Goal: Task Accomplishment & Management: Complete application form

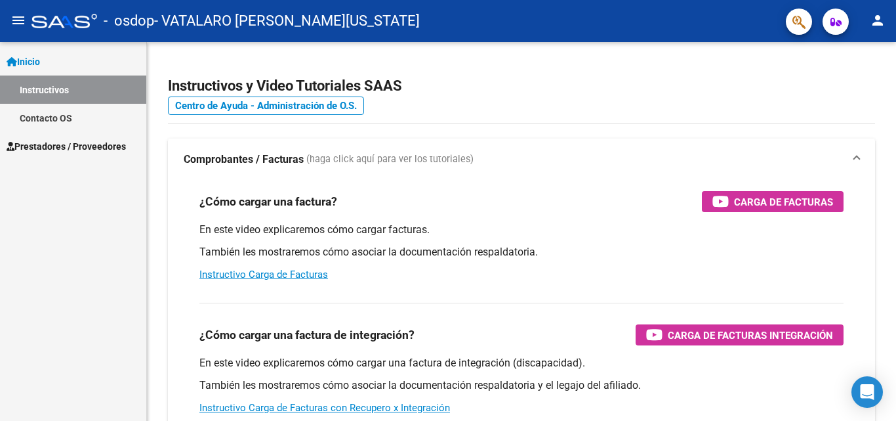
click at [56, 142] on span "Prestadores / Proveedores" at bounding box center [66, 146] width 119 height 14
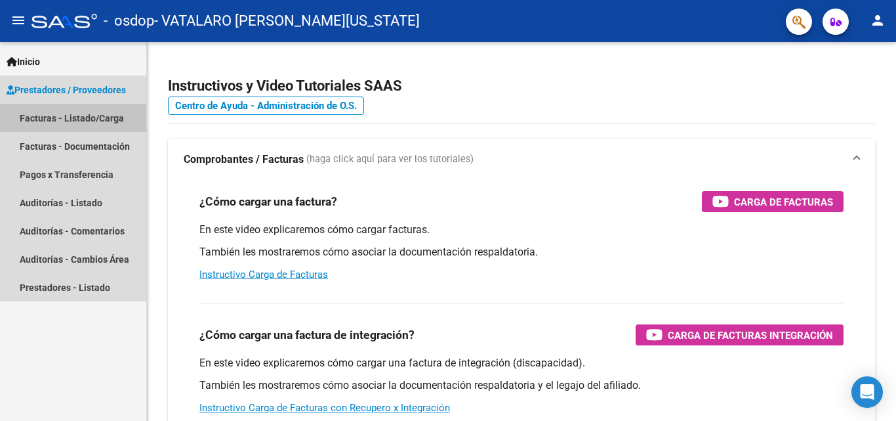
click at [85, 121] on link "Facturas - Listado/Carga" at bounding box center [73, 118] width 146 height 28
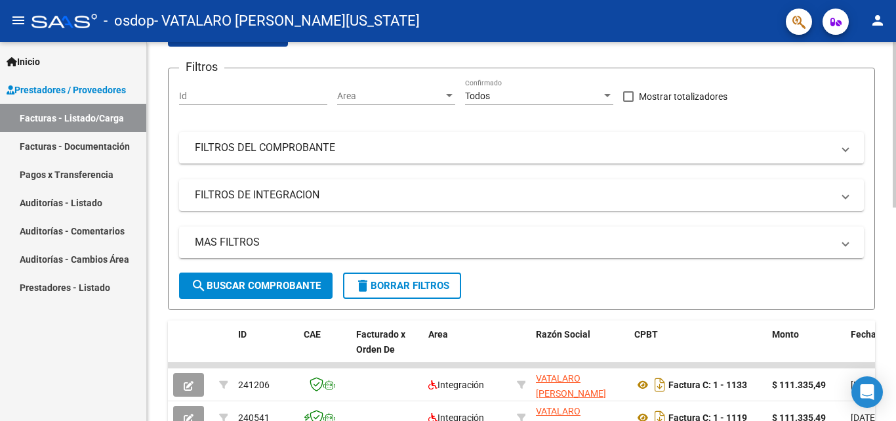
scroll to position [112, 0]
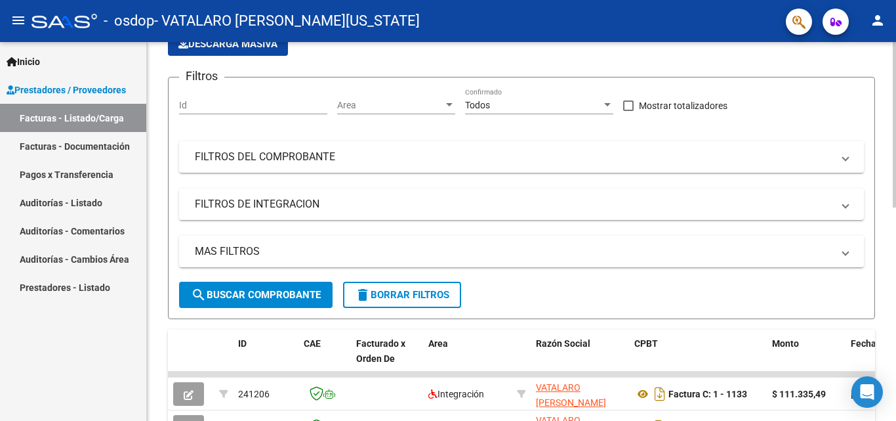
click at [892, 214] on div "Video tutorial PRESTADORES -> Listado de CPBTs Emitidos por Prestadores / Prove…" at bounding box center [523, 357] width 753 height 855
click at [283, 289] on span "search Buscar Comprobante" at bounding box center [256, 295] width 130 height 12
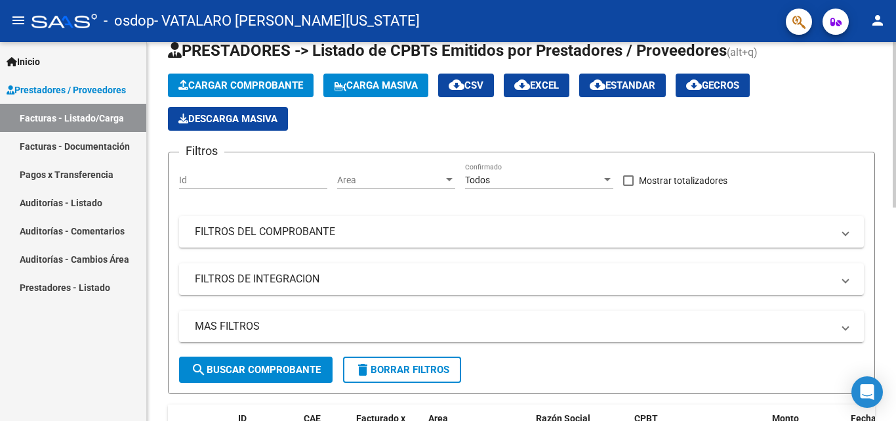
scroll to position [34, 0]
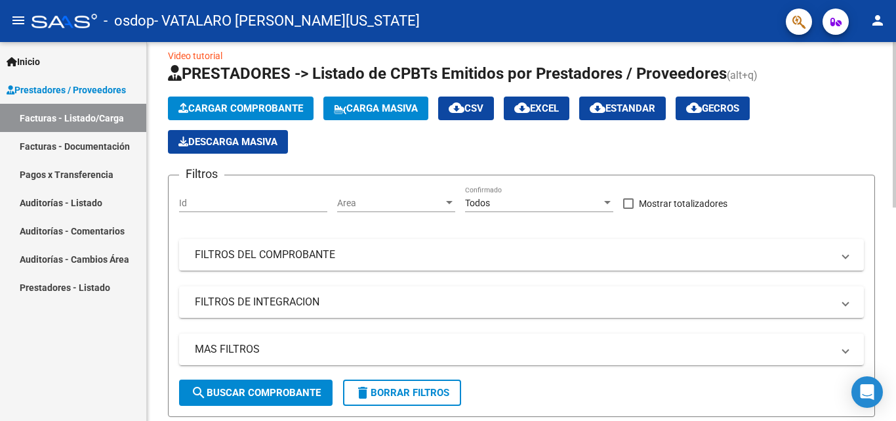
click at [896, 203] on div at bounding box center [894, 131] width 3 height 165
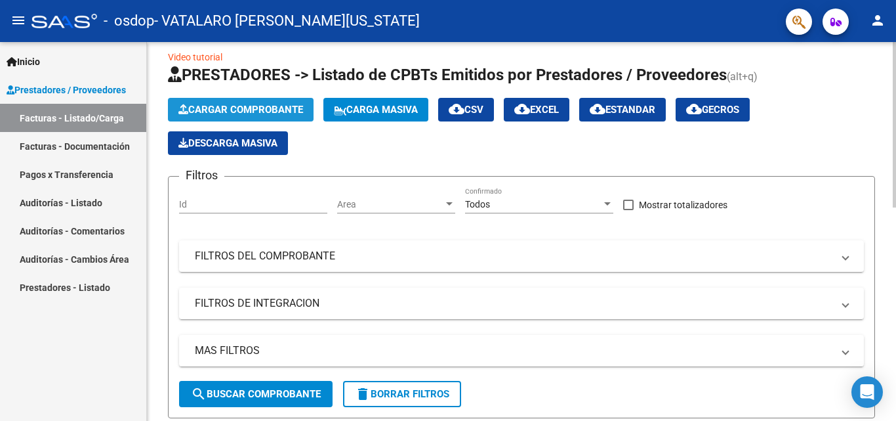
click at [264, 100] on button "Cargar Comprobante" at bounding box center [241, 110] width 146 height 24
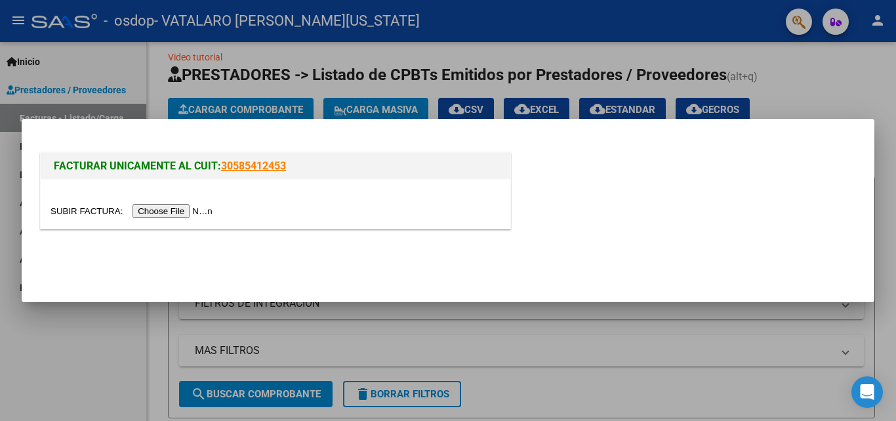
click at [163, 211] on input "file" at bounding box center [134, 211] width 166 height 14
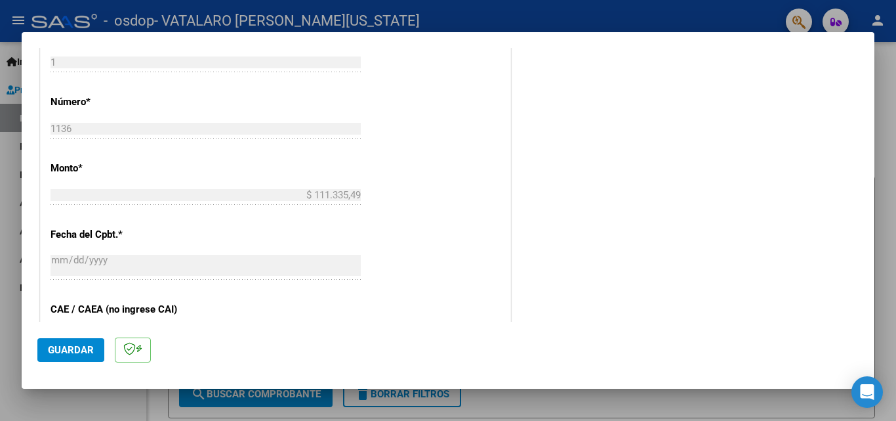
scroll to position [631, 0]
drag, startPoint x: 863, startPoint y: 209, endPoint x: 863, endPoint y: 222, distance: 13.1
click at [863, 222] on mat-dialog-content "COMPROBANTE VER COMPROBANTE El comprobante fue leído exitosamente. DATOS DEL CO…" at bounding box center [448, 185] width 853 height 274
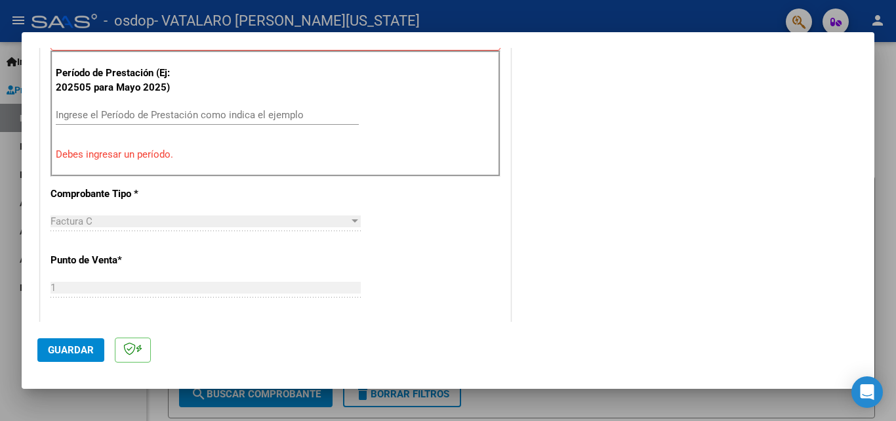
scroll to position [360, 0]
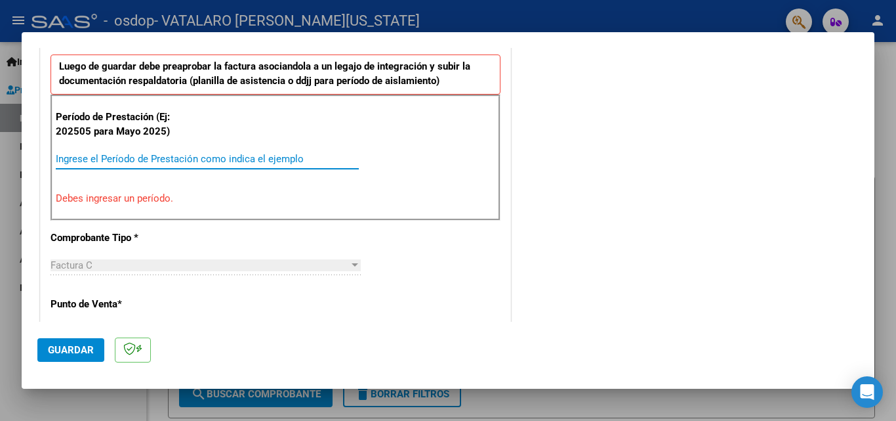
click at [202, 161] on input "Ingrese el Período de Prestación como indica el ejemplo" at bounding box center [207, 159] width 303 height 12
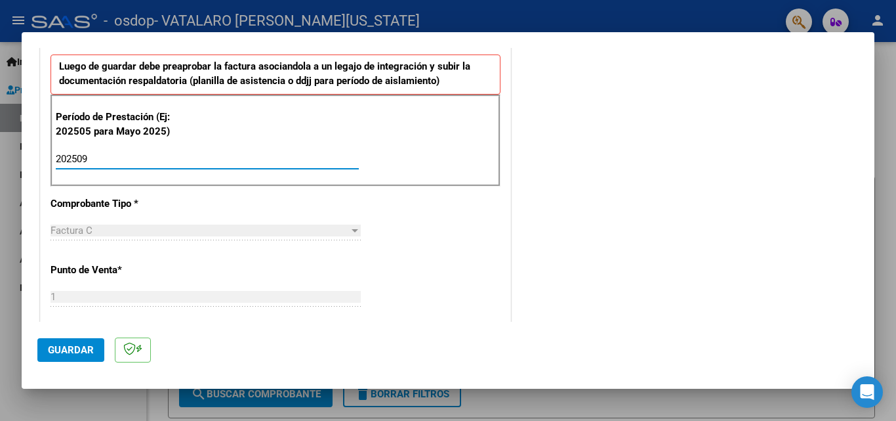
type input "202509"
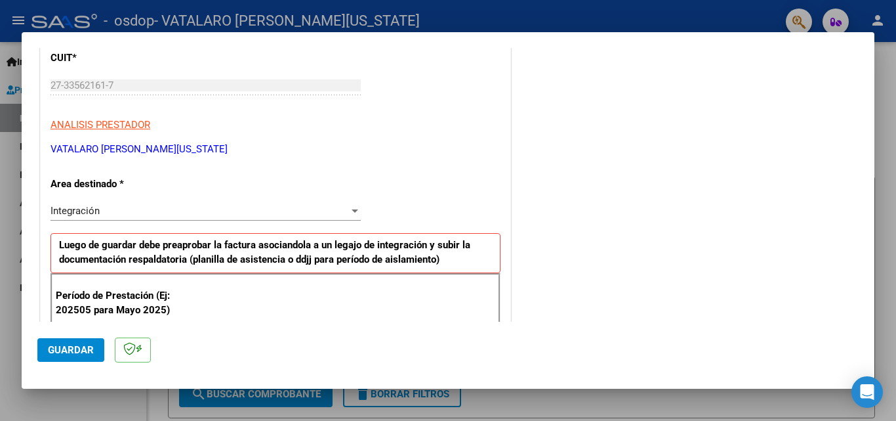
drag, startPoint x: 314, startPoint y: 217, endPoint x: 320, endPoint y: 218, distance: 6.6
click at [320, 218] on div "Integración Seleccionar Area" at bounding box center [206, 211] width 310 height 20
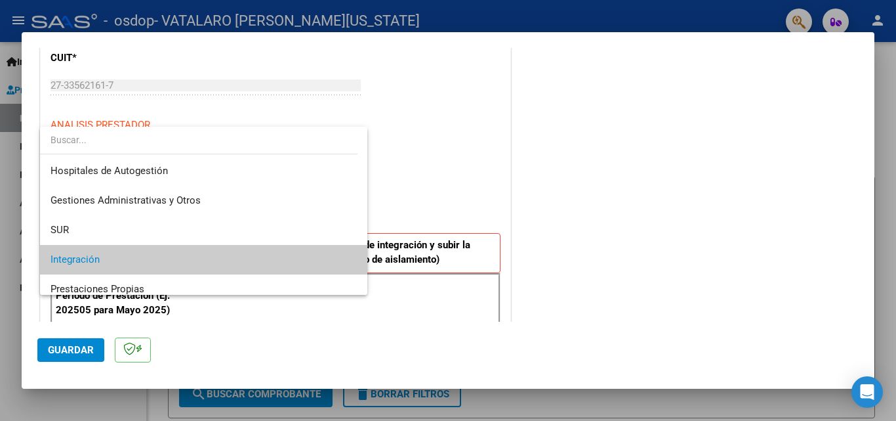
scroll to position [49, 0]
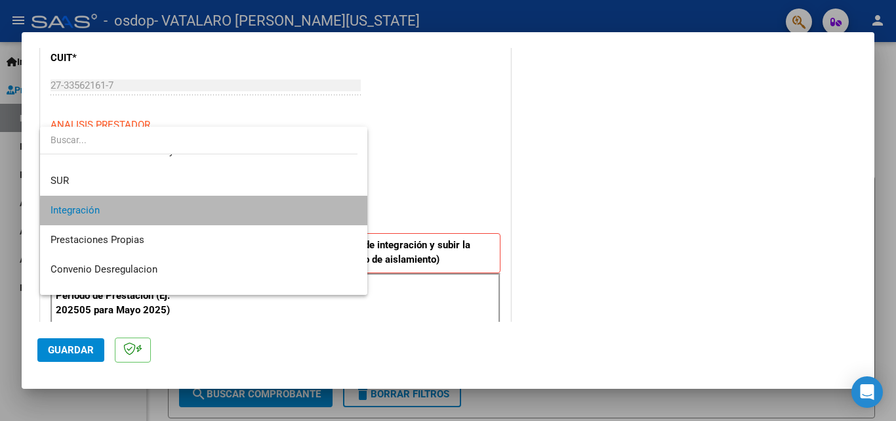
click at [320, 218] on span "Integración" at bounding box center [204, 211] width 306 height 30
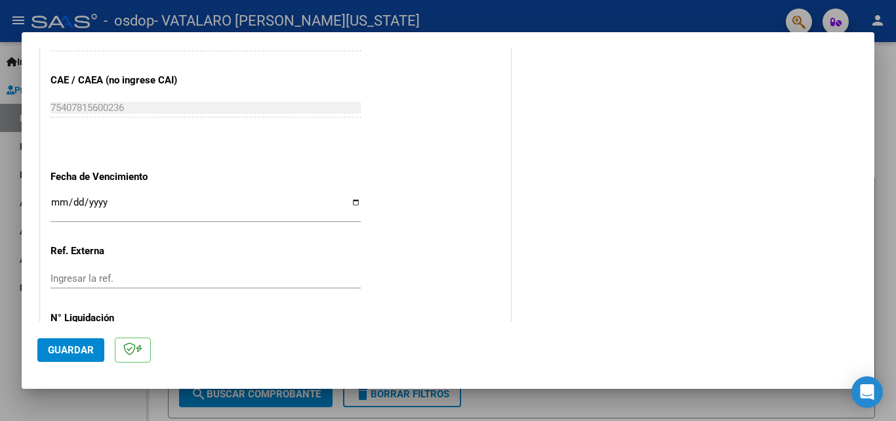
scroll to position [826, 0]
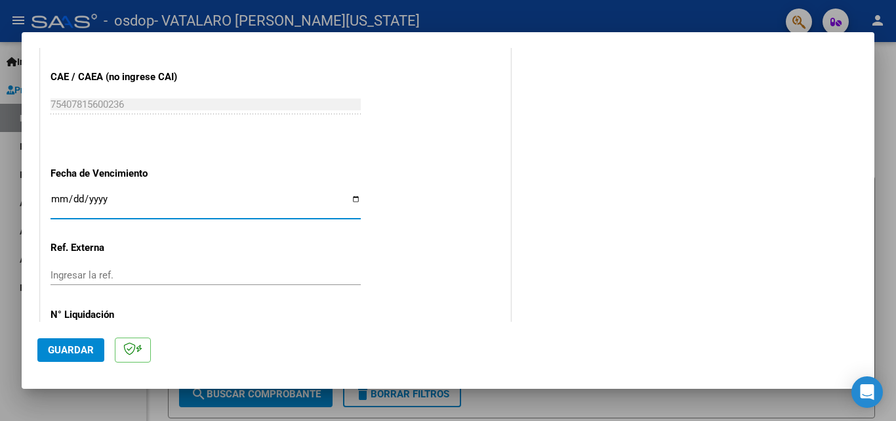
click at [352, 199] on input "Ingresar la fecha" at bounding box center [206, 204] width 310 height 21
type input "[DATE]"
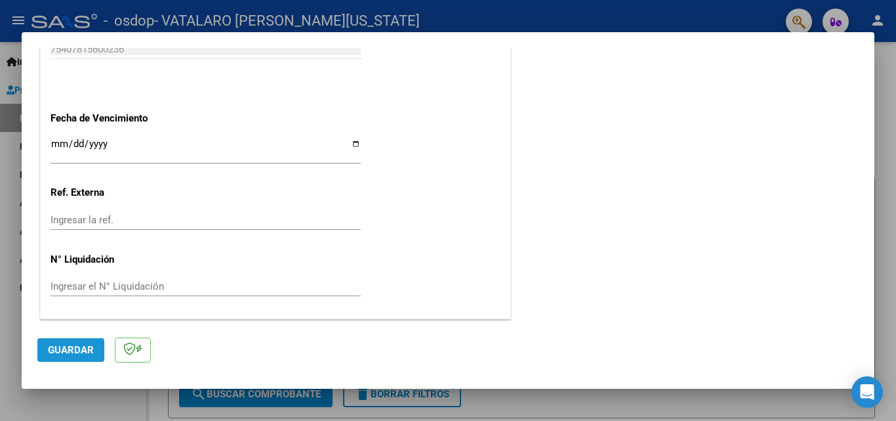
click at [52, 347] on span "Guardar" at bounding box center [71, 350] width 46 height 12
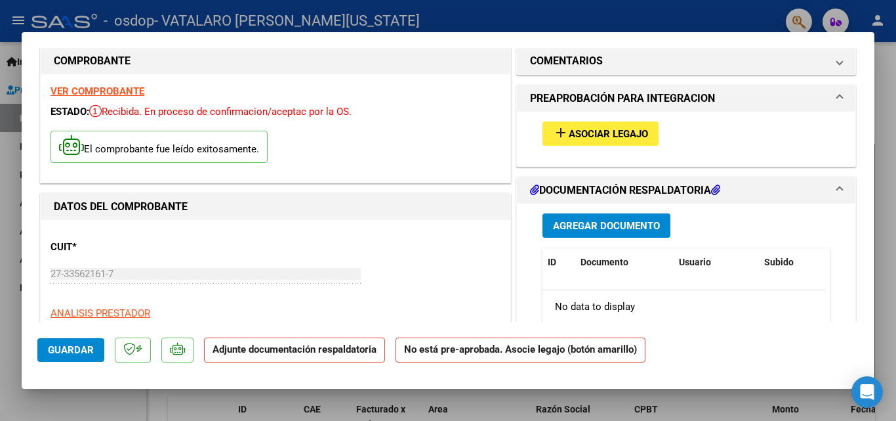
scroll to position [0, 0]
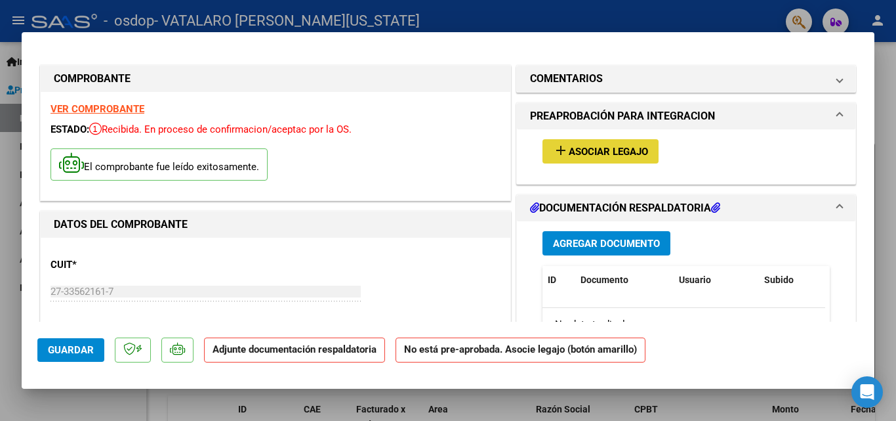
click at [606, 144] on button "add Asociar Legajo" at bounding box center [601, 151] width 116 height 24
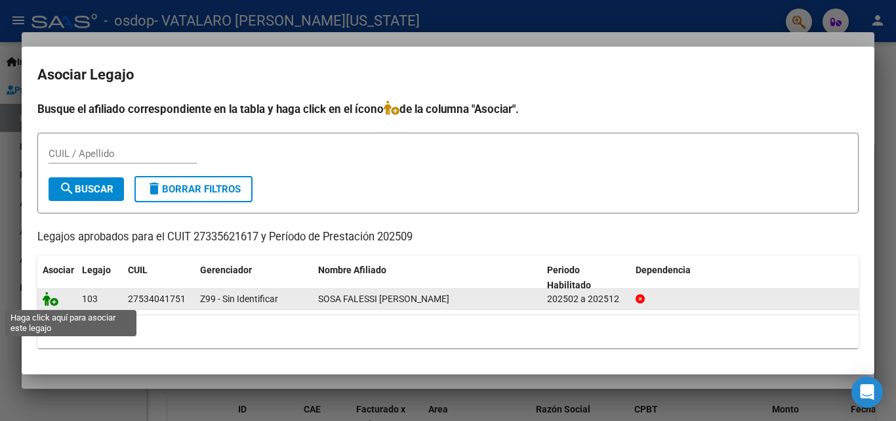
click at [51, 300] on icon at bounding box center [51, 298] width 16 height 14
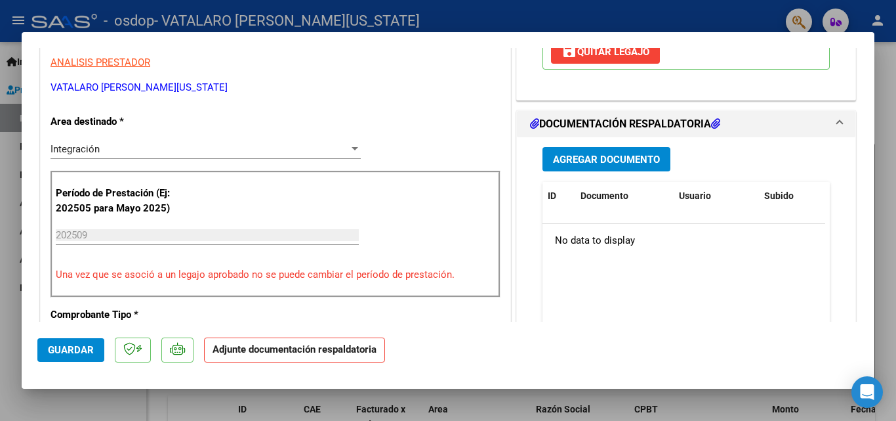
scroll to position [272, 0]
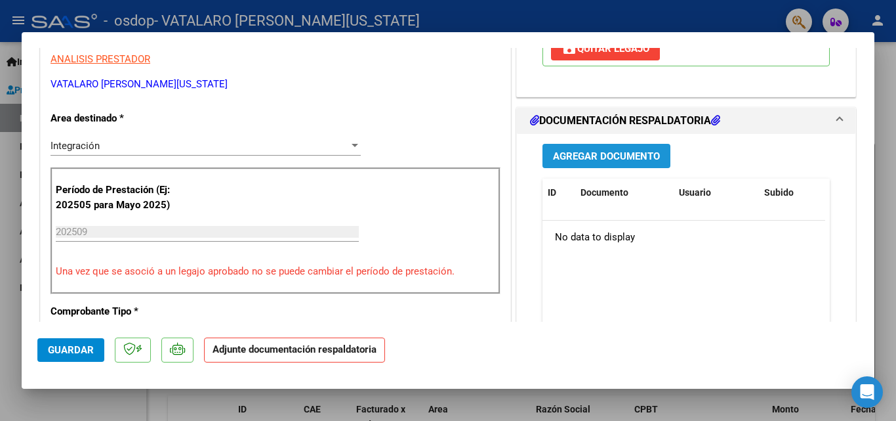
click at [602, 153] on span "Agregar Documento" at bounding box center [606, 156] width 107 height 12
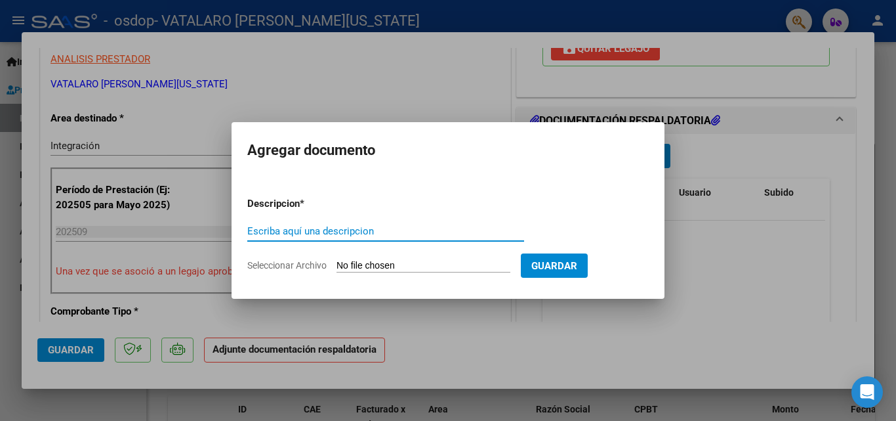
click at [353, 235] on input "Escriba aquí una descripcion" at bounding box center [385, 231] width 277 height 12
type input "planilla Sosa Falessi Walkiria [DATE]"
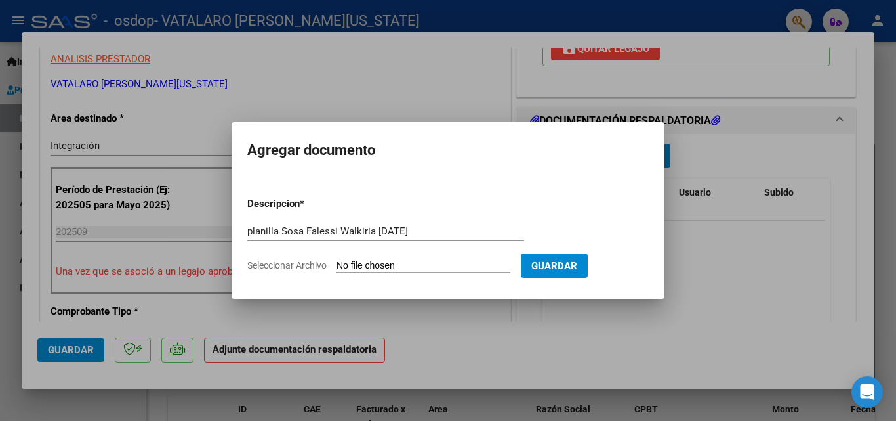
click at [405, 266] on input "Seleccionar Archivo" at bounding box center [424, 266] width 174 height 12
type input "C:\fakepath\Planilla Sosa Falessi Walkiria [DATE].pdf"
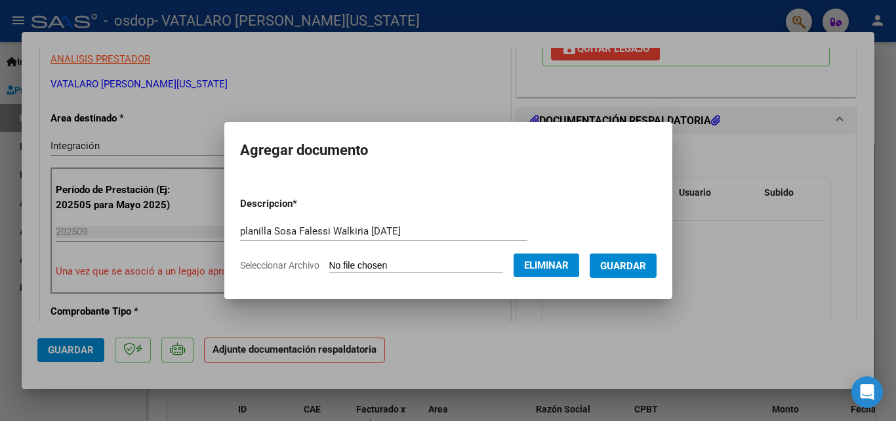
click at [639, 266] on span "Guardar" at bounding box center [623, 266] width 46 height 12
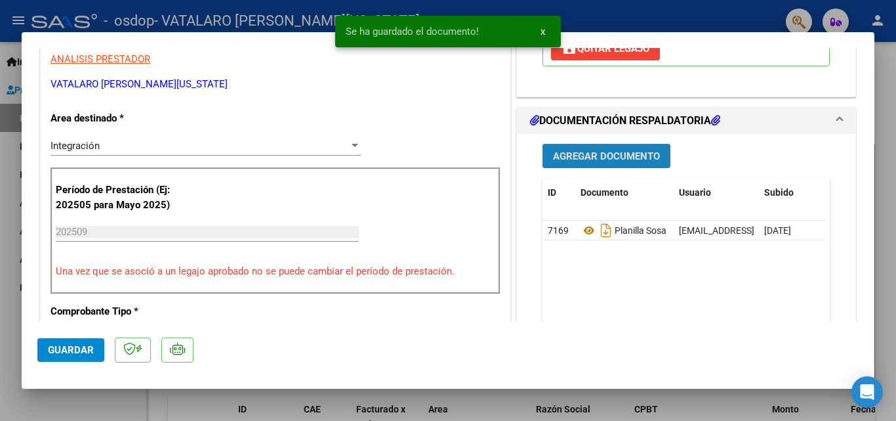
click at [581, 160] on span "Agregar Documento" at bounding box center [606, 156] width 107 height 12
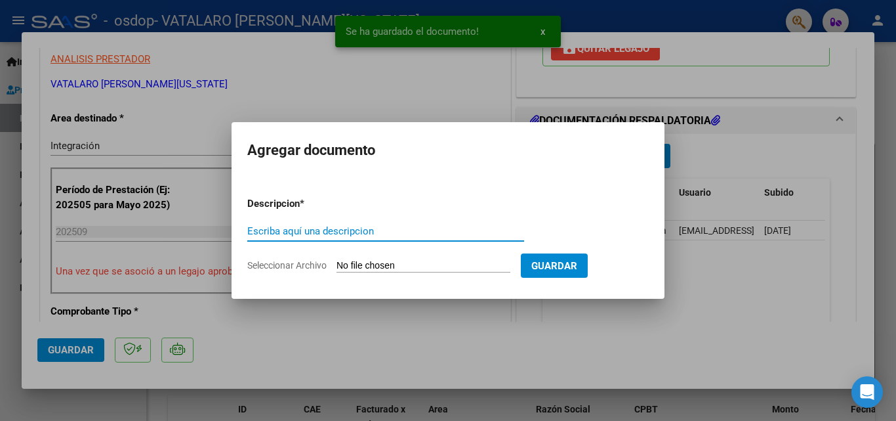
click at [421, 233] on input "Escriba aquí una descripcion" at bounding box center [385, 231] width 277 height 12
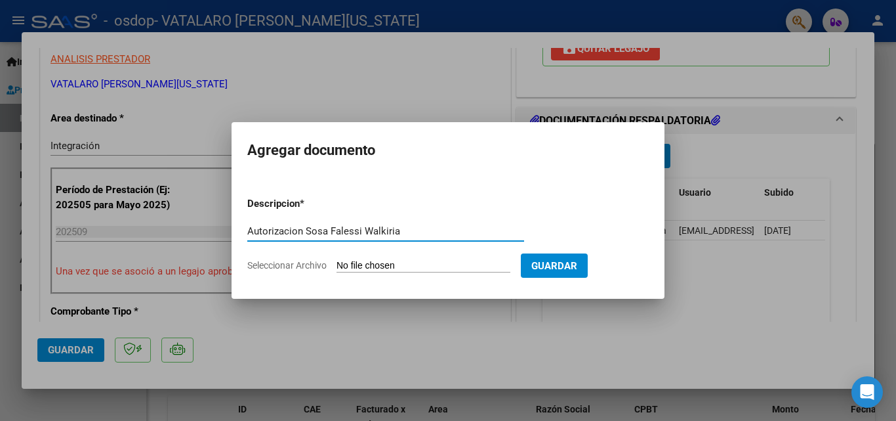
type input "Autorizacion Sosa Falessi Walkiria"
click at [387, 261] on input "Seleccionar Archivo" at bounding box center [424, 266] width 174 height 12
type input "C:\fakepath\Autorizacion Sosa Falessi Walkiria .pdf"
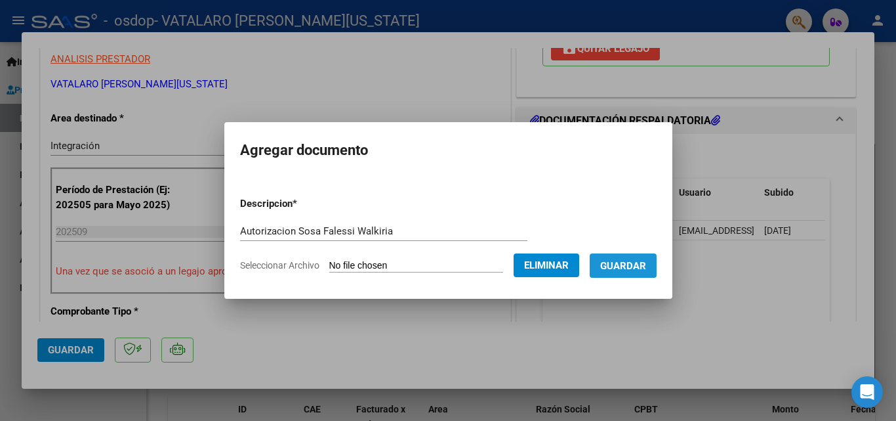
click at [646, 265] on span "Guardar" at bounding box center [623, 266] width 46 height 12
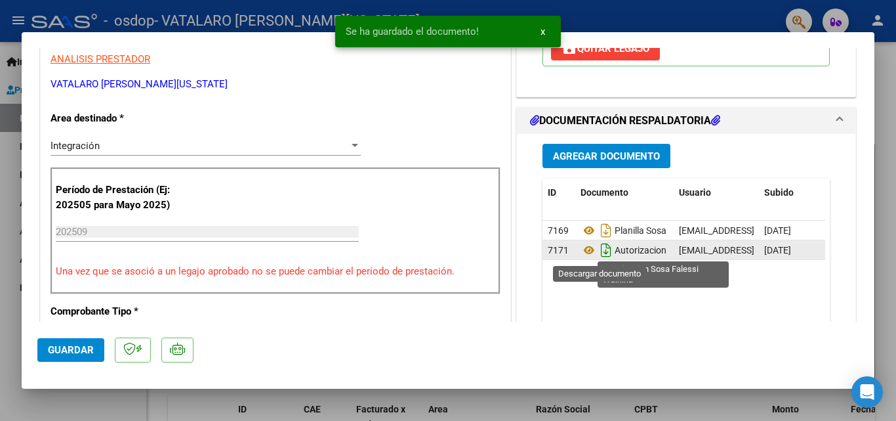
click at [600, 252] on icon "Descargar documento" at bounding box center [606, 250] width 17 height 21
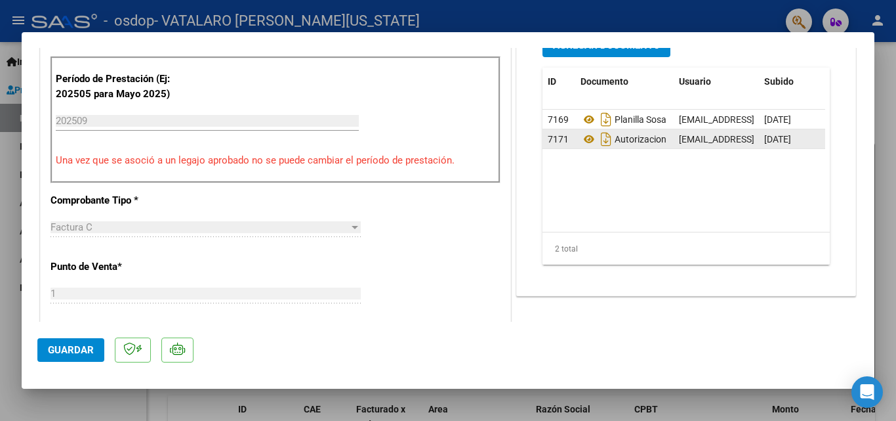
scroll to position [386, 0]
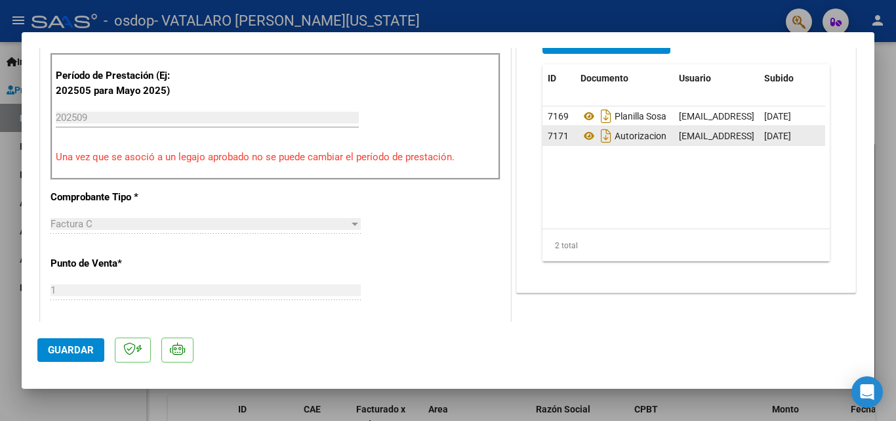
click at [79, 348] on span "Guardar" at bounding box center [71, 350] width 46 height 12
